Goal: Information Seeking & Learning: Compare options

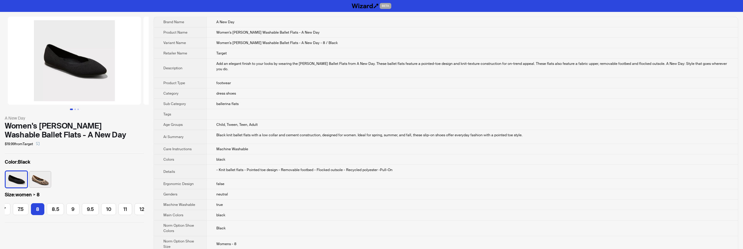
scroll to position [0, 83]
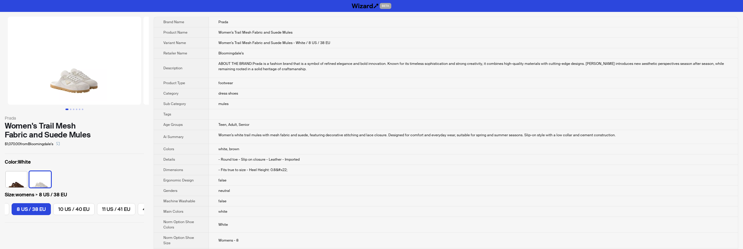
scroll to position [0, 451]
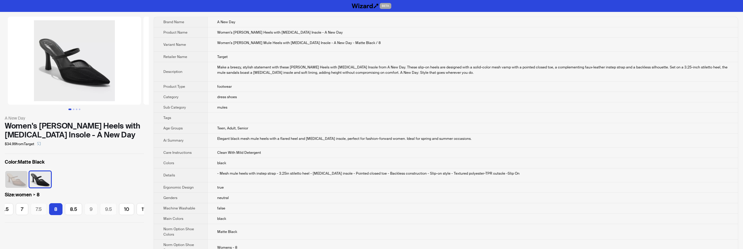
scroll to position [0, 31]
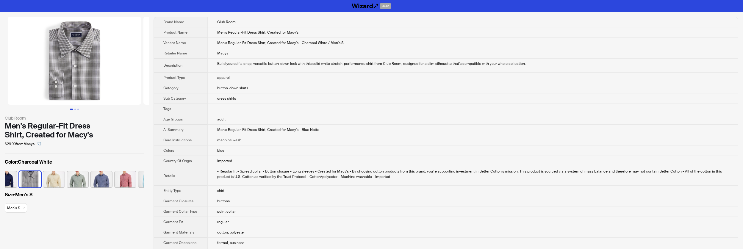
scroll to position [0, 158]
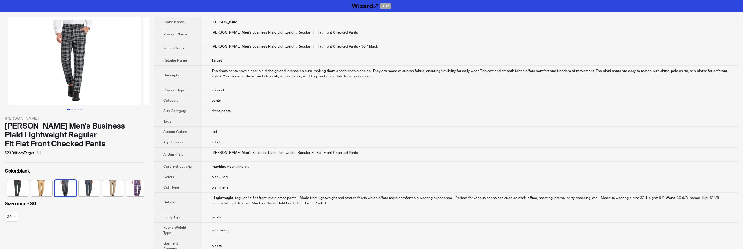
scroll to position [0, 87]
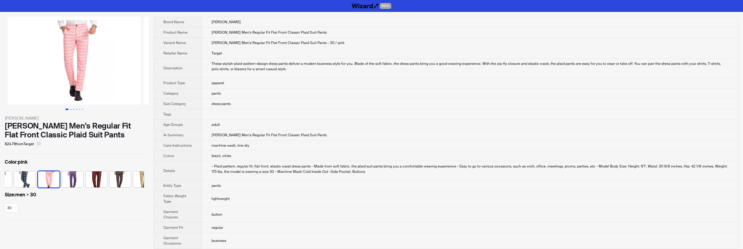
scroll to position [0, 87]
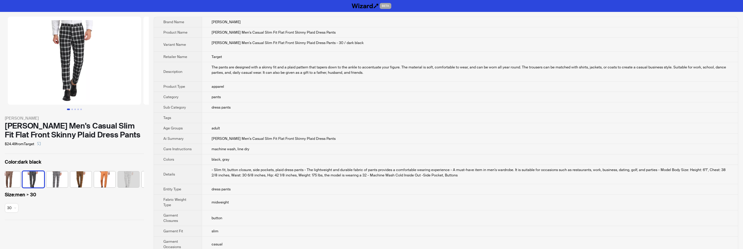
scroll to position [0, 39]
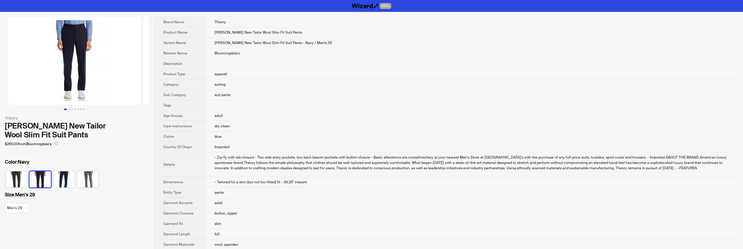
click at [20, 180] on img at bounding box center [16, 179] width 21 height 16
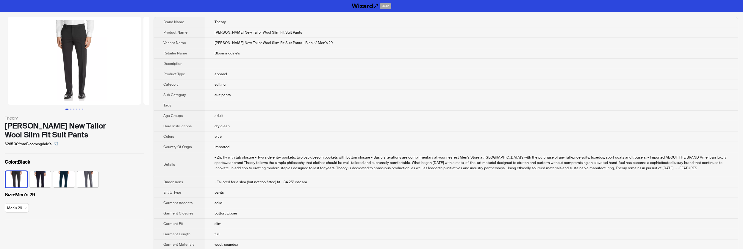
click at [40, 176] on img at bounding box center [39, 179] width 21 height 16
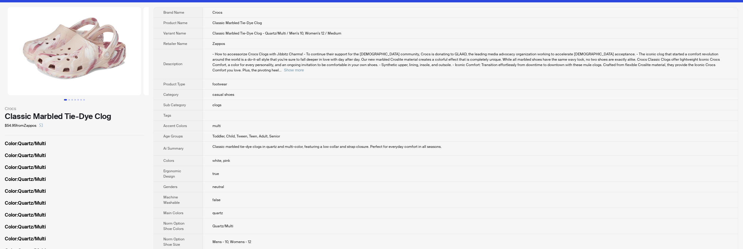
scroll to position [10, 0]
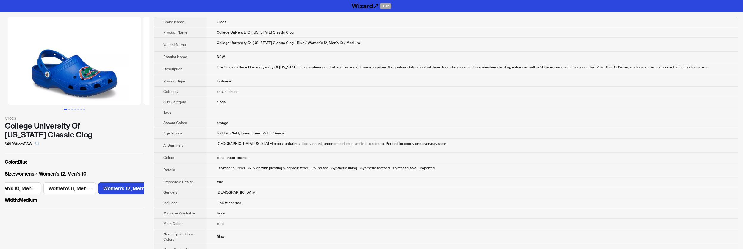
scroll to position [0, 165]
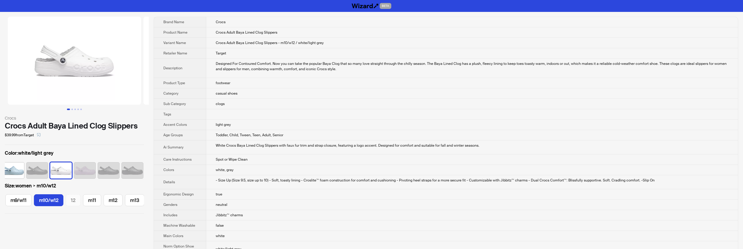
scroll to position [0, 145]
